Goal: Find specific page/section: Find specific page/section

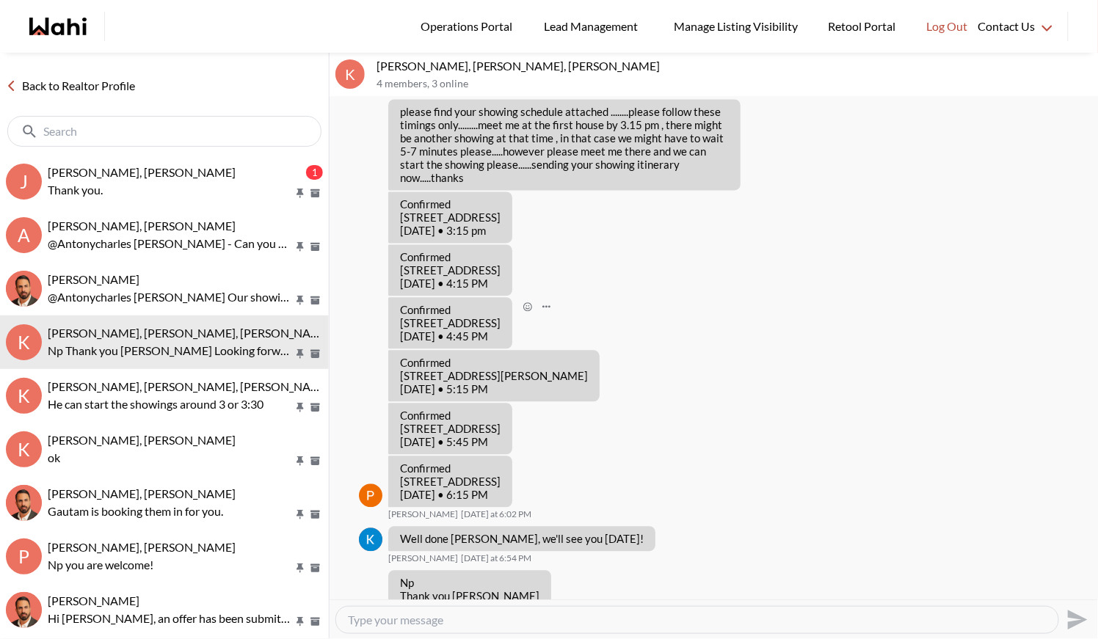
scroll to position [868, 0]
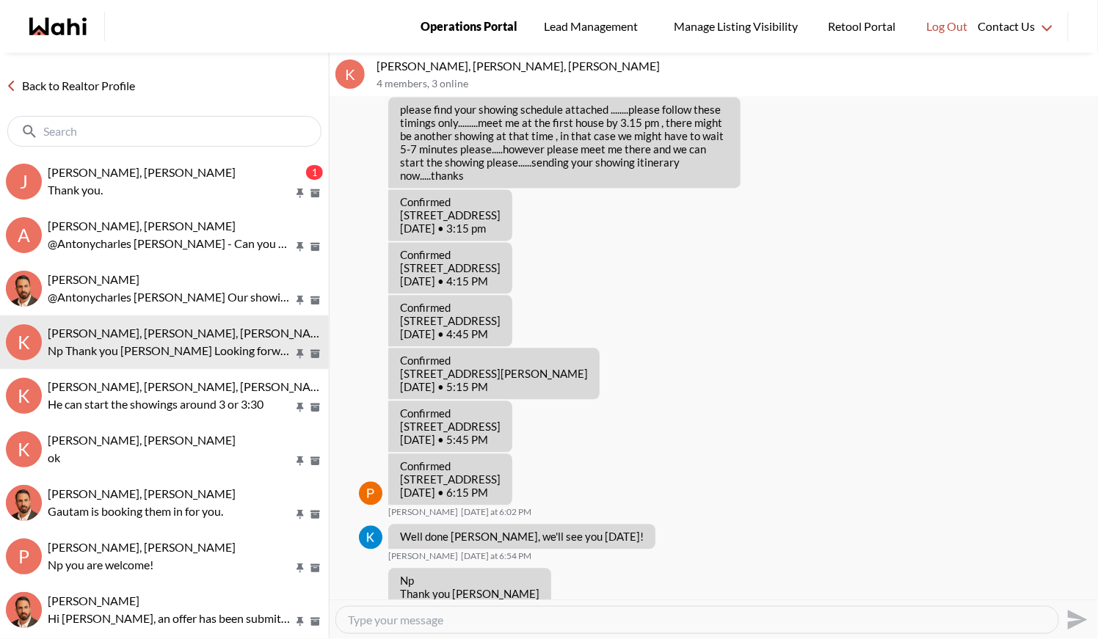
click at [462, 22] on span "Operations Portal" at bounding box center [469, 26] width 97 height 19
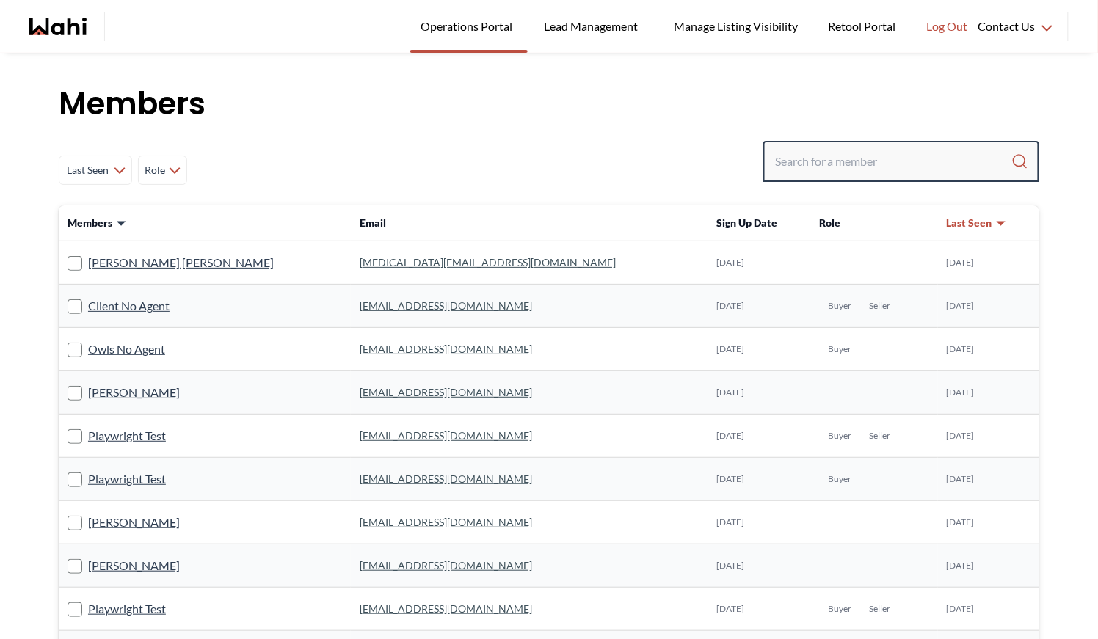
click at [807, 166] on input "Search input" at bounding box center [893, 161] width 236 height 26
type input "barbara"
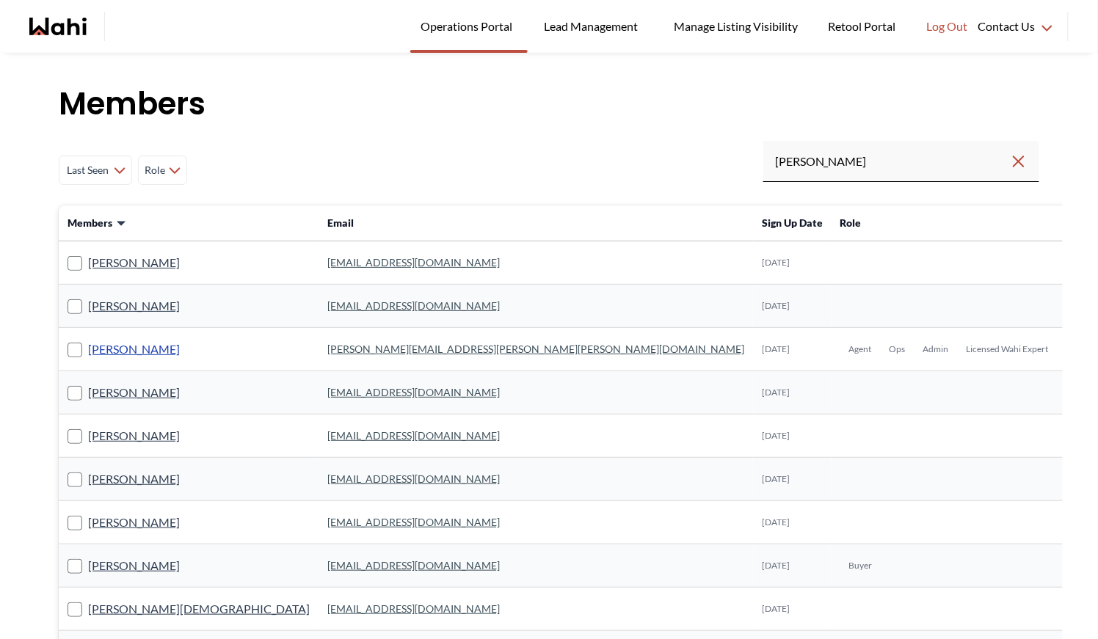
click at [137, 353] on link "[PERSON_NAME]" at bounding box center [134, 349] width 92 height 19
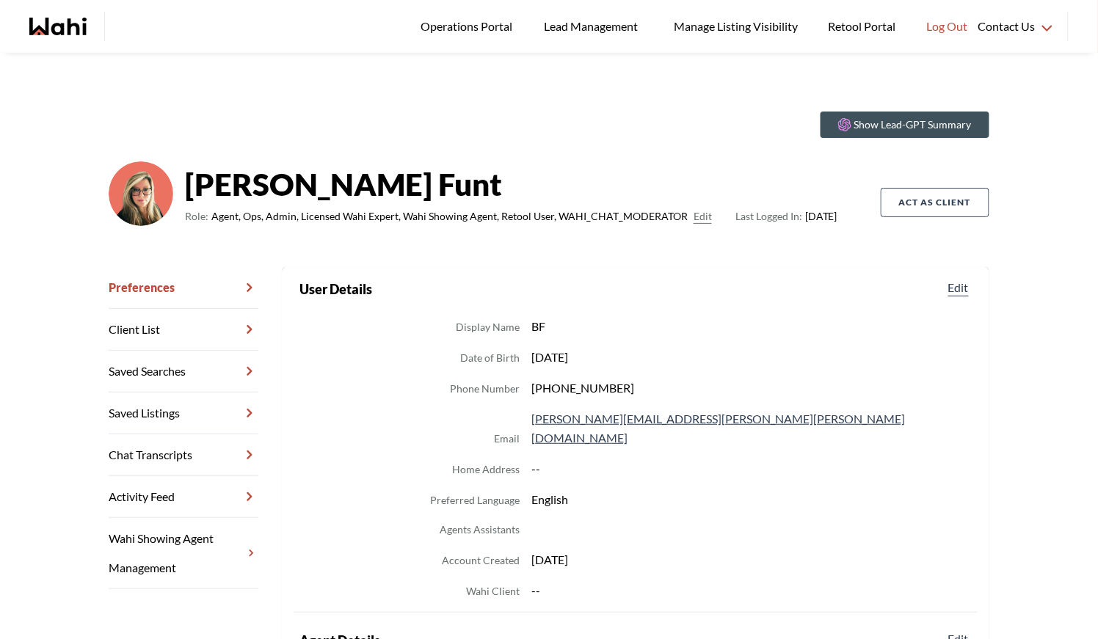
click at [185, 460] on link "Chat Transcripts" at bounding box center [184, 456] width 150 height 42
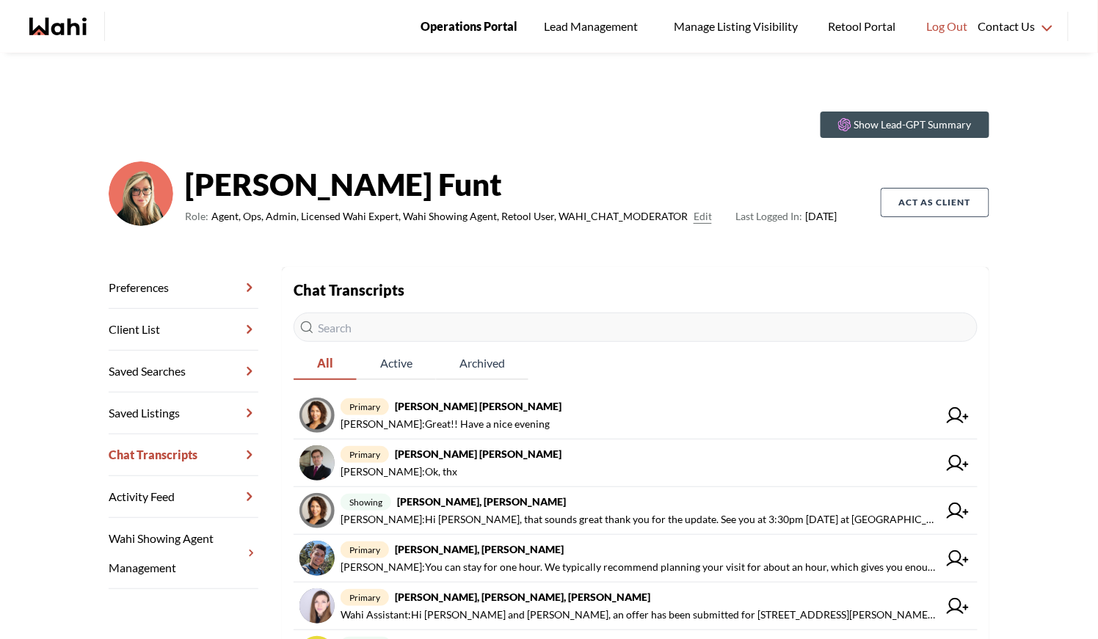
click at [476, 34] on span "Operations Portal" at bounding box center [469, 26] width 97 height 19
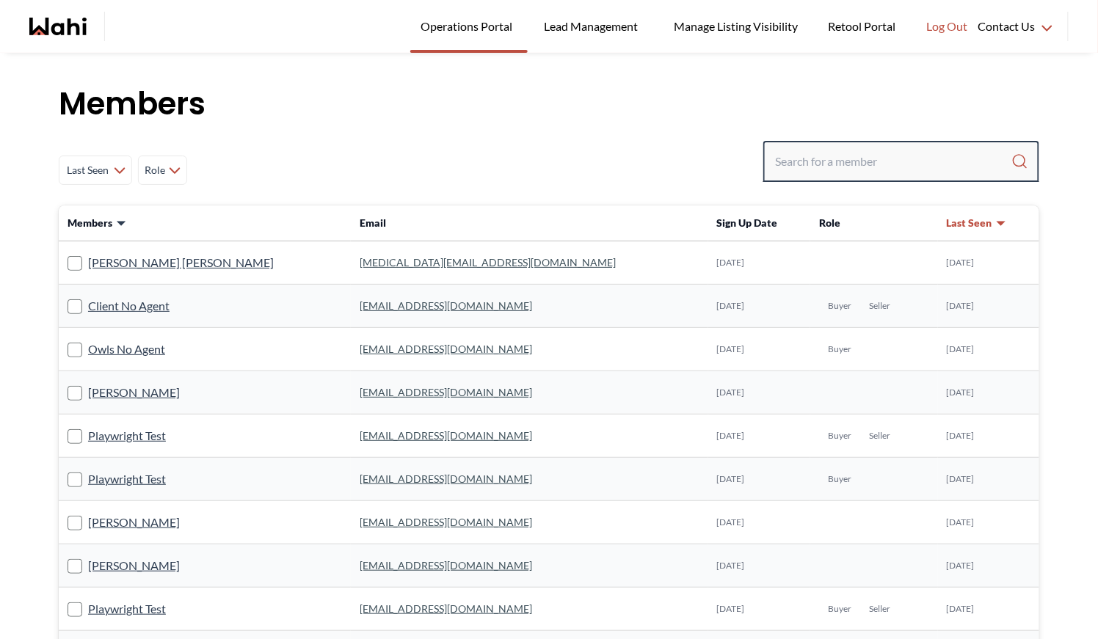
click at [822, 168] on input "Search input" at bounding box center [893, 161] width 236 height 26
type input "ryckm"
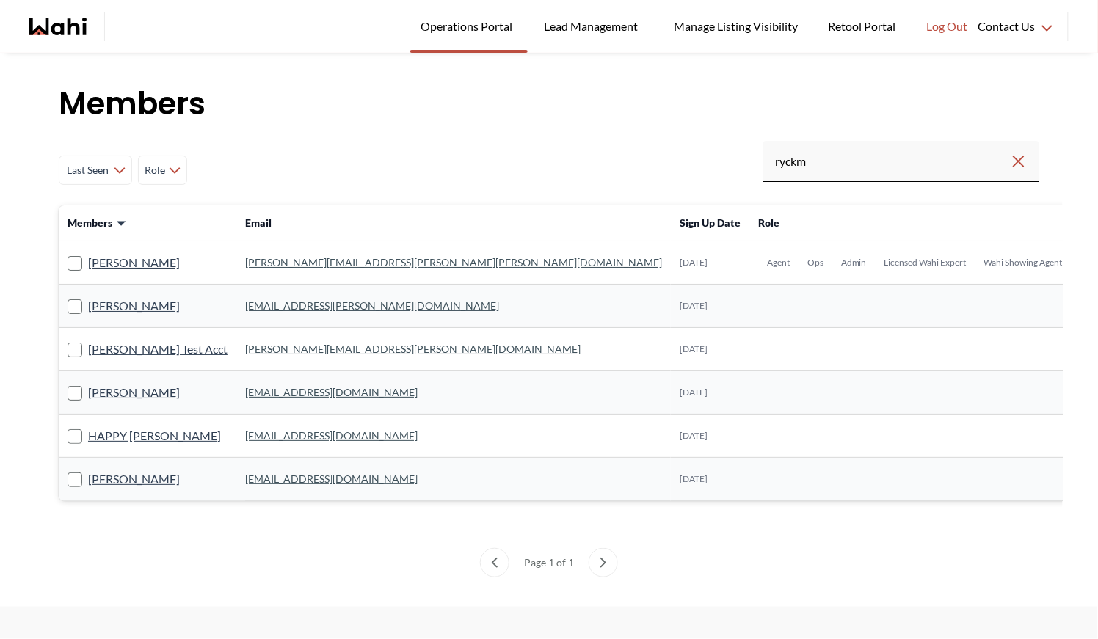
click at [300, 273] on td "michelle.williams@wahi.com" at bounding box center [453, 263] width 435 height 43
click at [298, 267] on link "michelle.williams@wahi.com" at bounding box center [453, 262] width 417 height 12
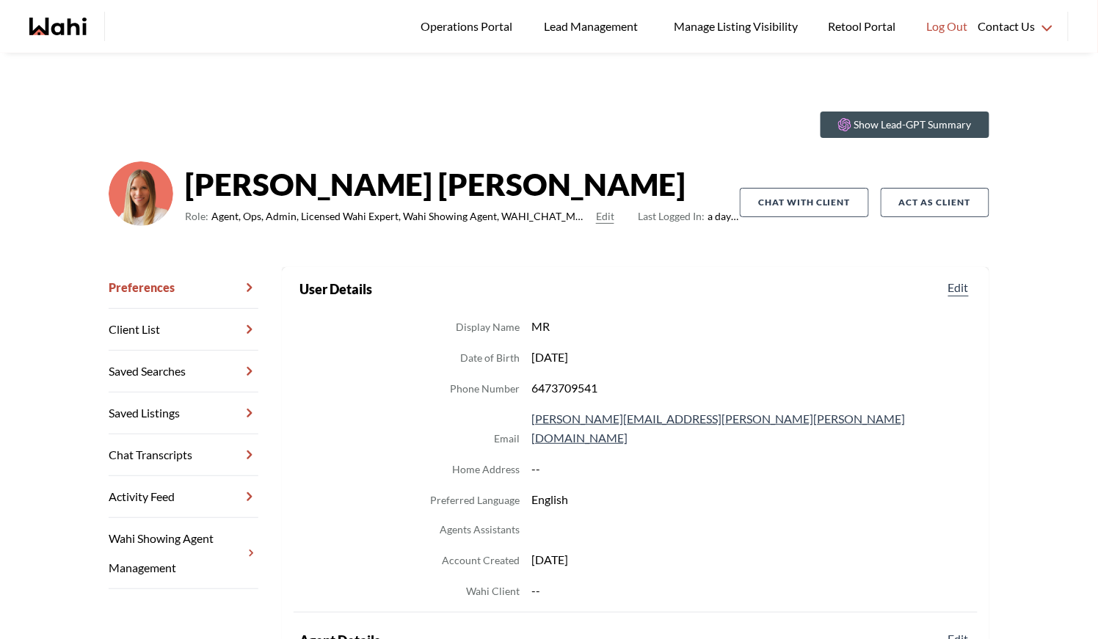
click at [166, 454] on link "Chat Transcripts" at bounding box center [184, 456] width 150 height 42
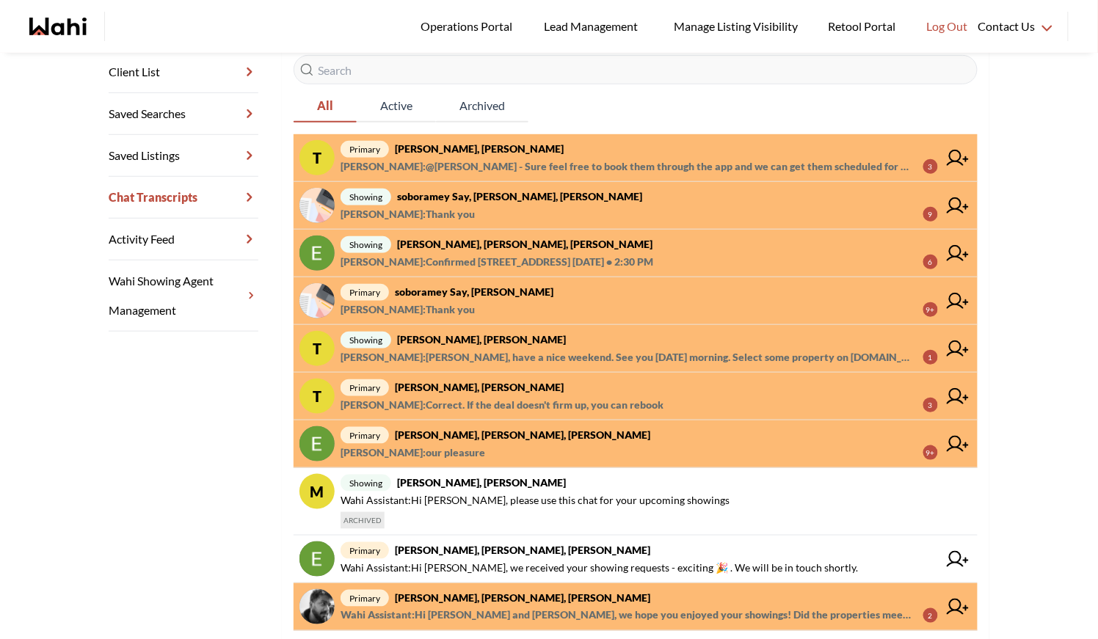
scroll to position [258, 0]
click at [460, 25] on span "Operations Portal" at bounding box center [469, 26] width 97 height 19
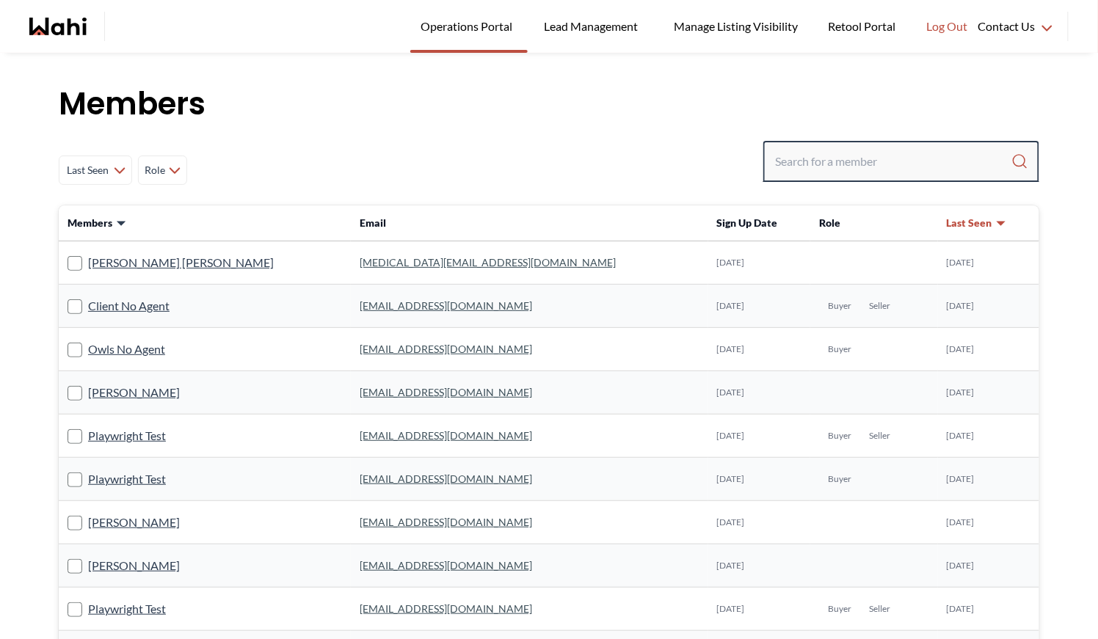
click at [861, 168] on input "Search input" at bounding box center [893, 161] width 236 height 26
type input "behnam"
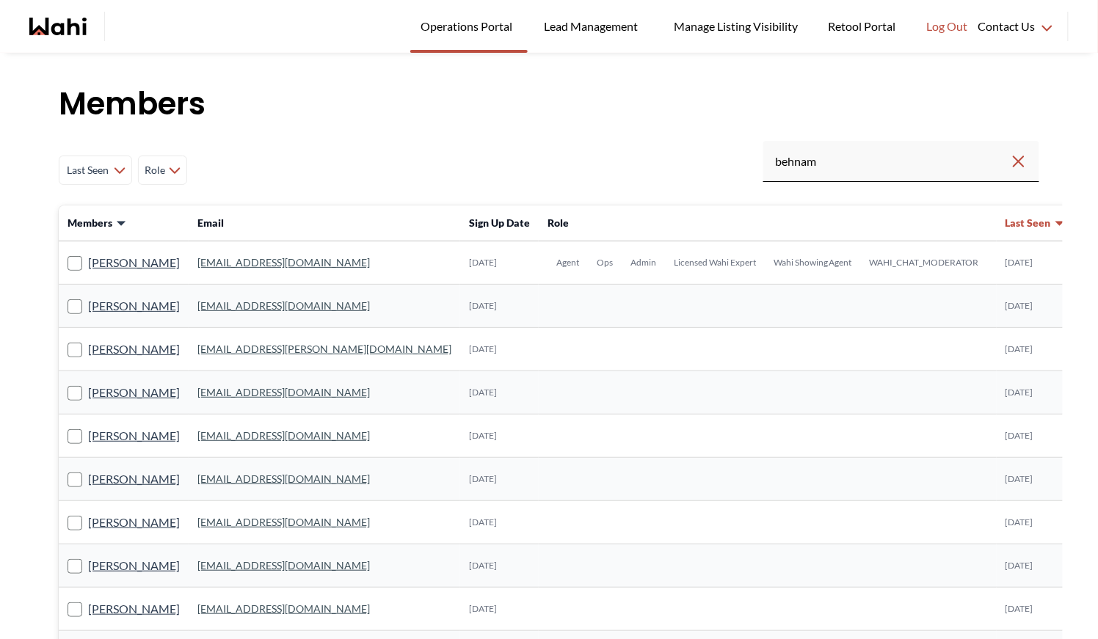
click at [232, 264] on link "behnam.fazili@wahi.com" at bounding box center [283, 262] width 173 height 12
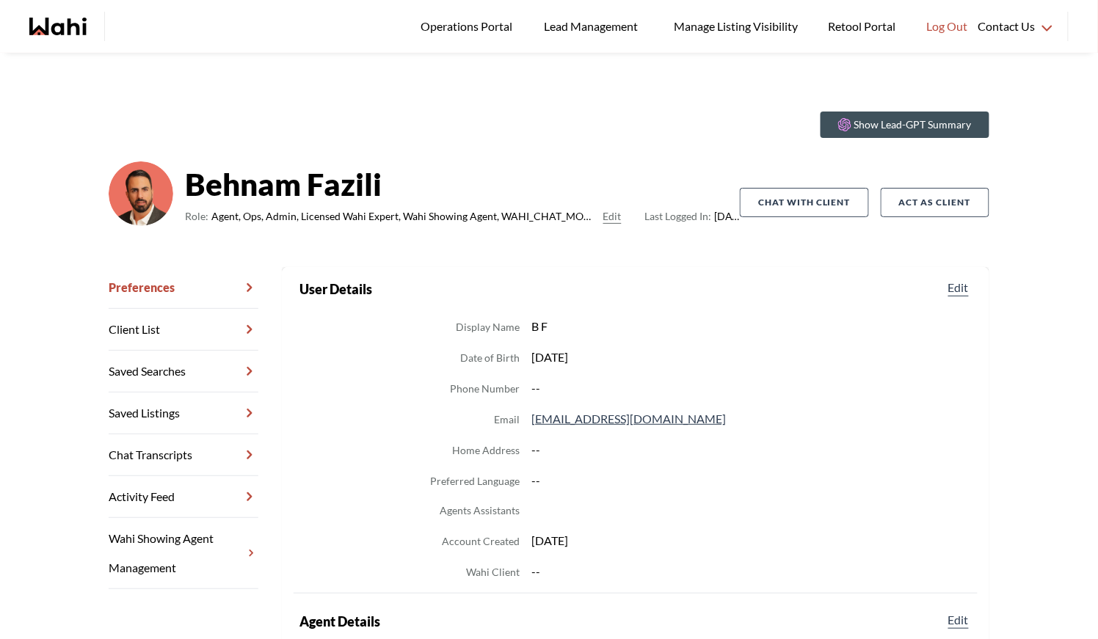
click at [161, 457] on link "Chat Transcripts" at bounding box center [184, 456] width 150 height 42
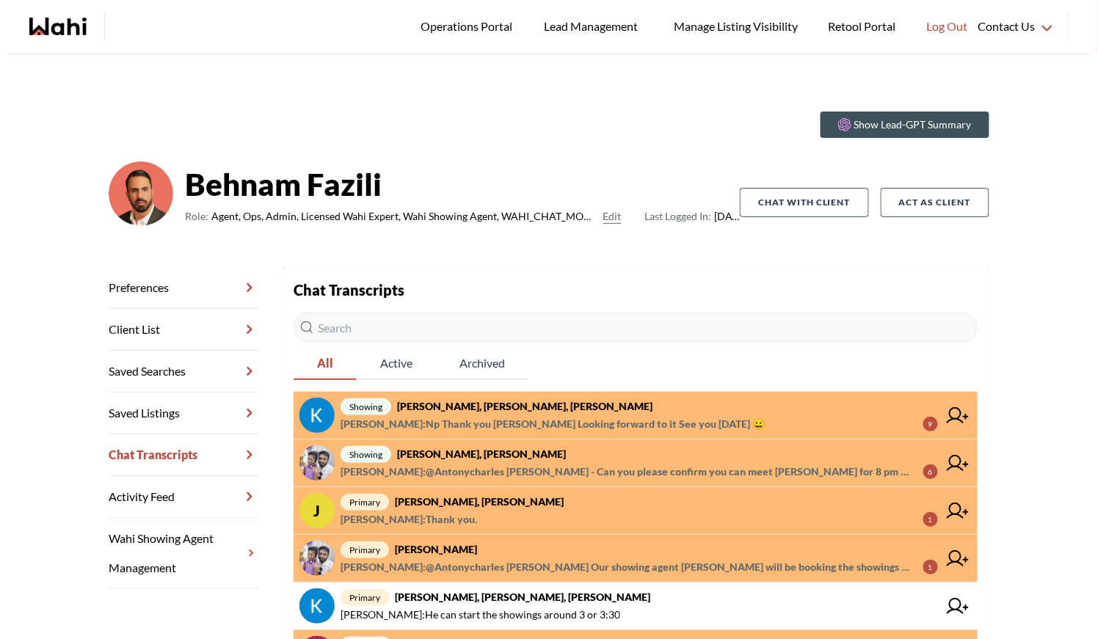
click at [551, 452] on strong "Antonycharles Anthonipillai, Paul, Behnam" at bounding box center [481, 454] width 169 height 12
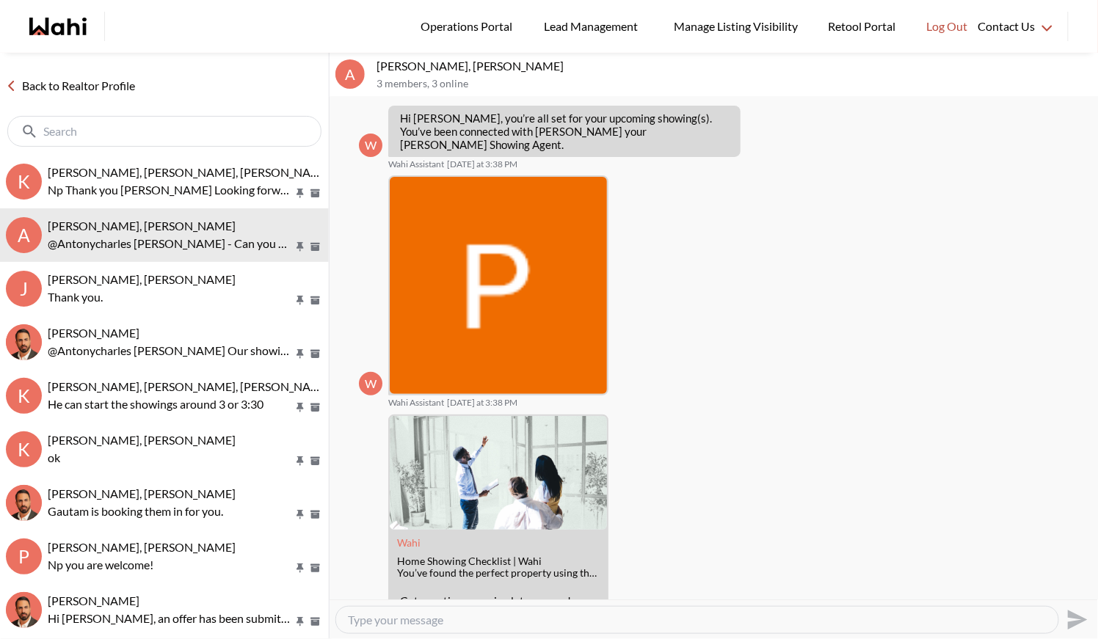
scroll to position [394, 0]
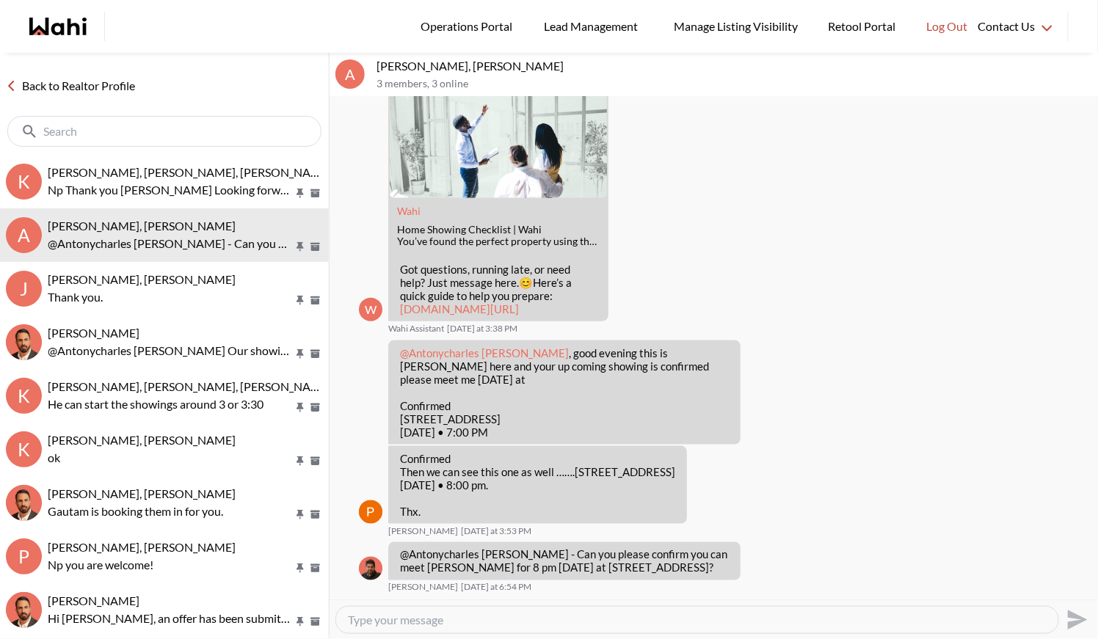
click at [59, 77] on link "Back to Realtor Profile" at bounding box center [70, 85] width 141 height 19
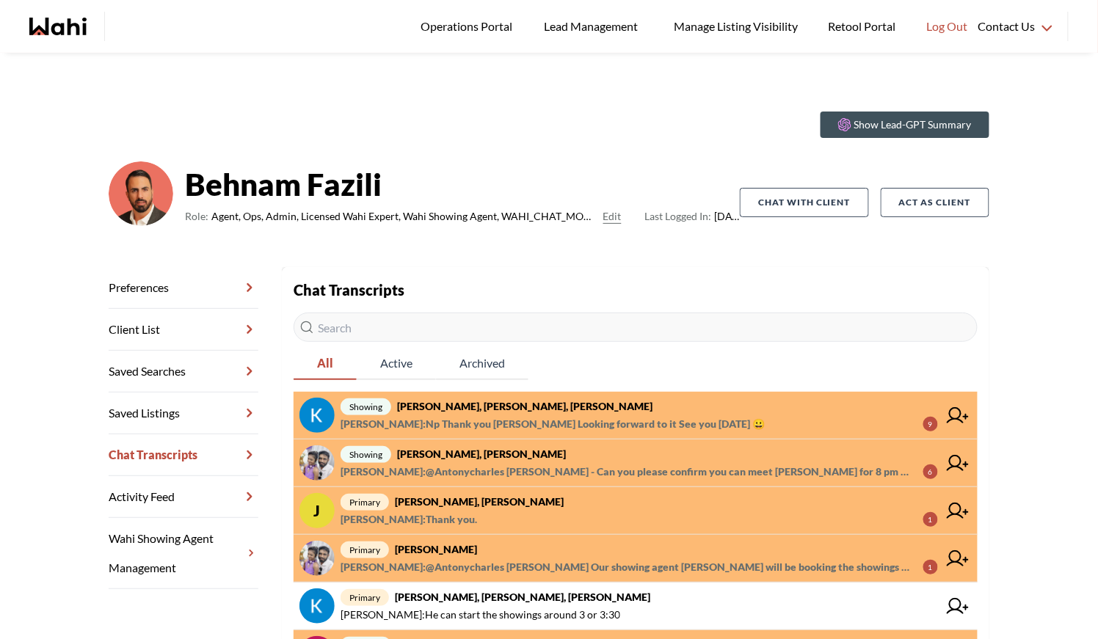
click at [581, 554] on span "primary Antonycharles Anthonipillai, Behnam" at bounding box center [640, 550] width 598 height 18
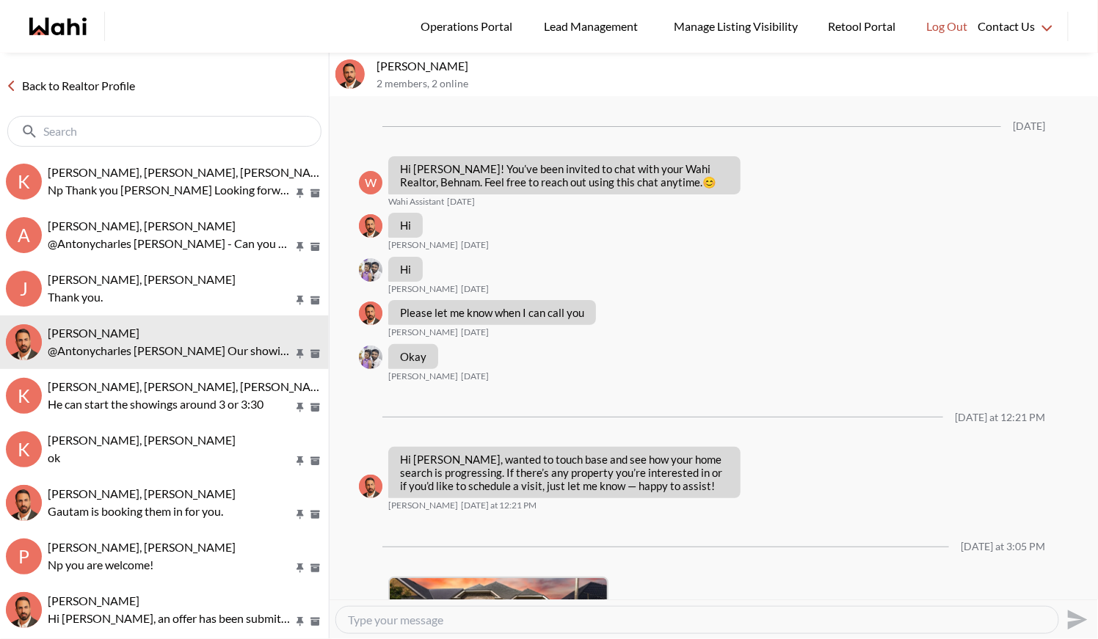
click at [46, 81] on link "Back to Realtor Profile" at bounding box center [70, 85] width 141 height 19
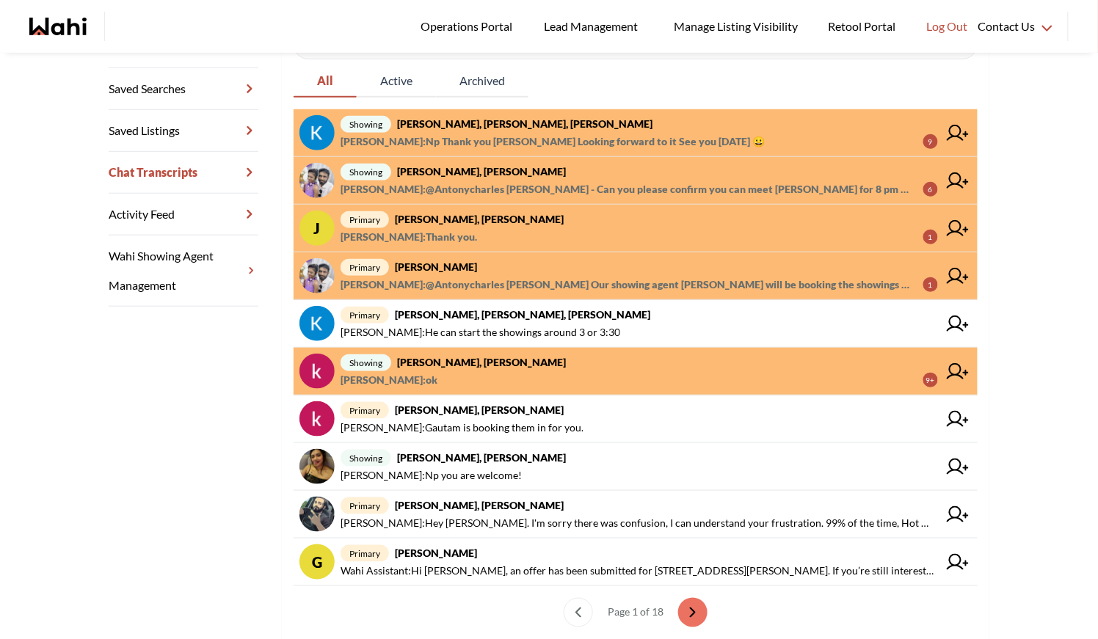
scroll to position [331, 0]
